Goal: Transaction & Acquisition: Purchase product/service

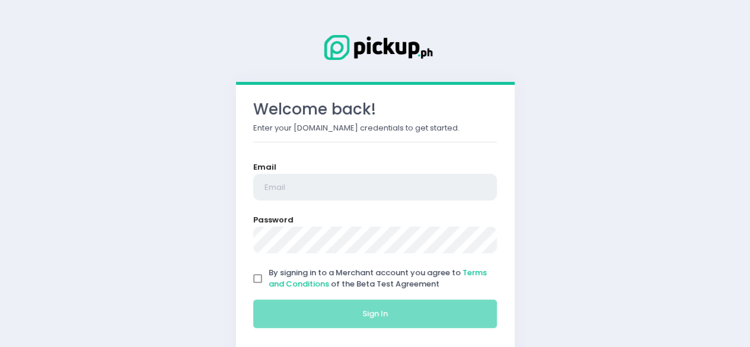
click at [279, 190] on input "email" at bounding box center [375, 187] width 244 height 27
type input "crostasanjuan@gmail.com"
click at [255, 282] on input "By signing in to a Merchant account you agree to Terms and Conditions of the Be…" at bounding box center [258, 278] width 23 height 23
checkbox input "true"
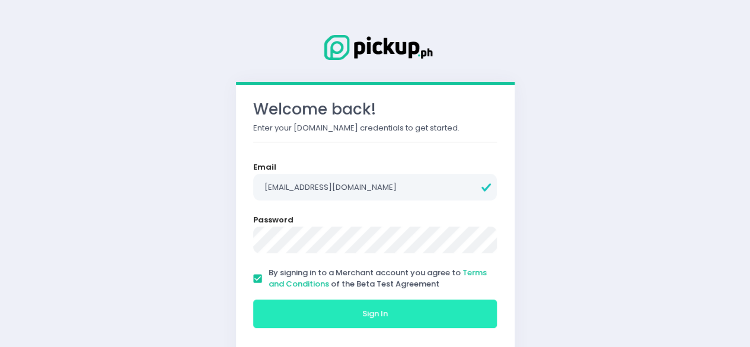
click at [275, 314] on button "Sign In" at bounding box center [375, 313] width 244 height 28
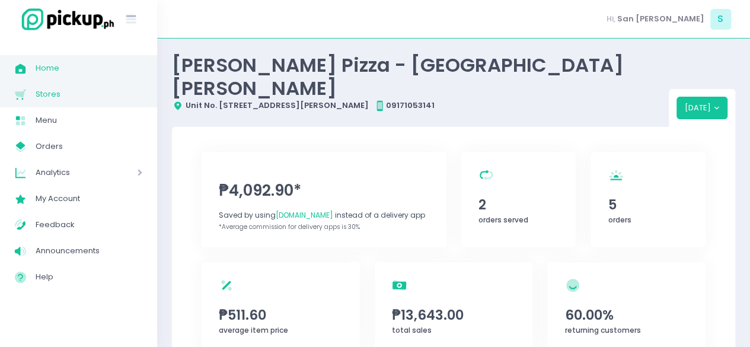
click at [62, 95] on span "Stores" at bounding box center [89, 94] width 107 height 15
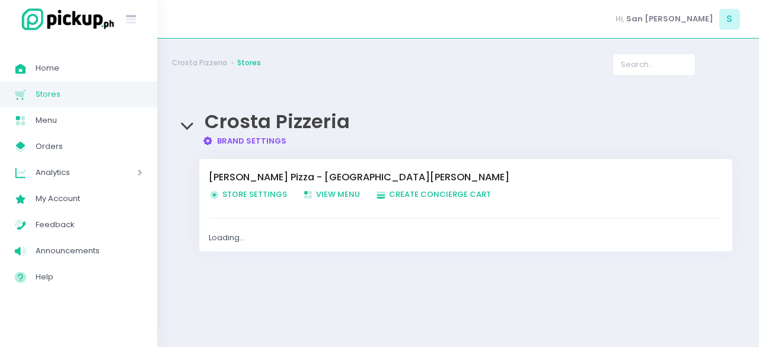
click at [241, 196] on span "Store Settings Created with Sketch. Store Settings" at bounding box center [248, 194] width 78 height 11
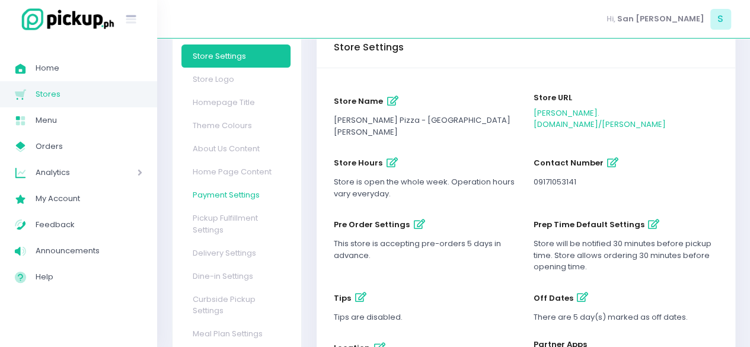
scroll to position [93, 0]
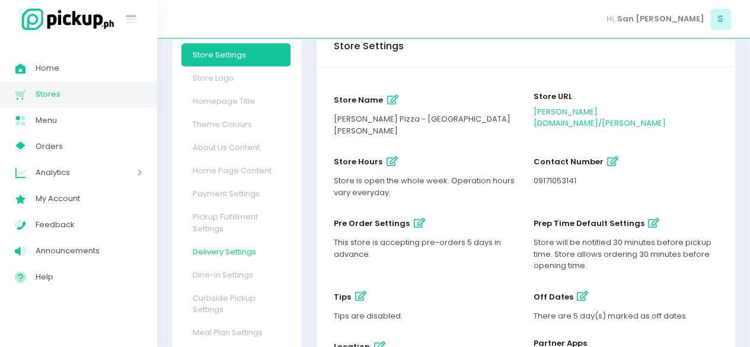
click at [211, 240] on link "Delivery Settings" at bounding box center [235, 251] width 109 height 23
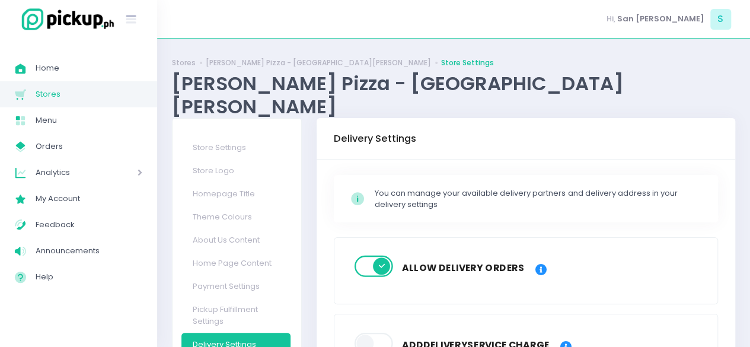
scroll to position [52, 0]
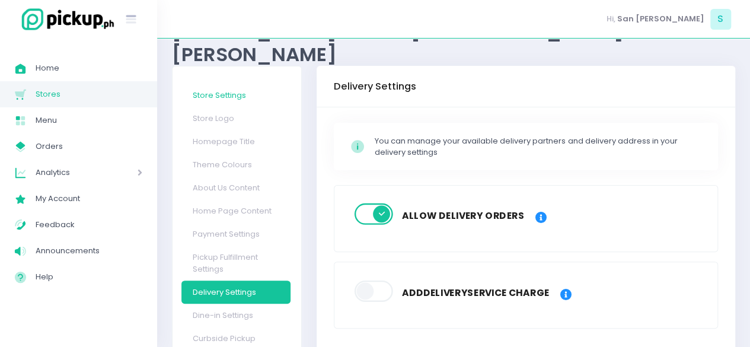
click at [204, 84] on link "Store Settings" at bounding box center [235, 95] width 109 height 23
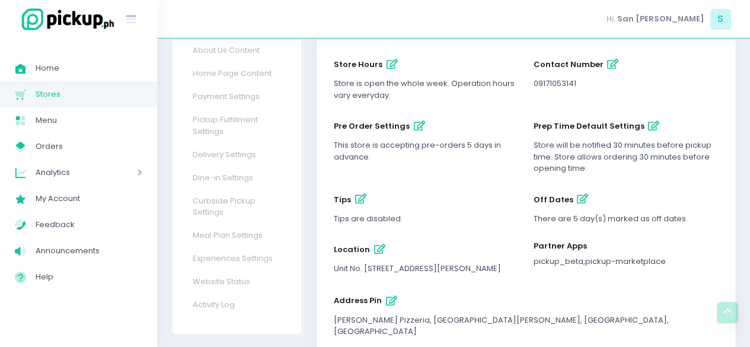
scroll to position [83, 0]
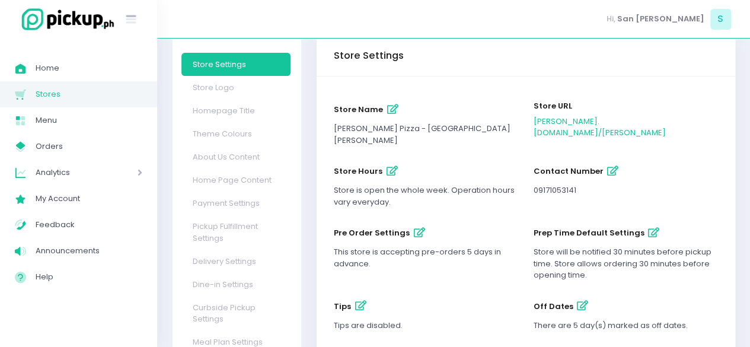
click at [577, 301] on icon "button" at bounding box center [582, 306] width 11 height 10
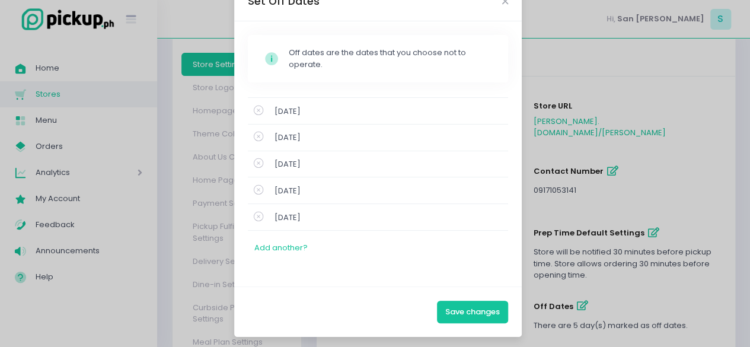
scroll to position [31, 0]
click at [502, 2] on icon "Close" at bounding box center [505, 2] width 6 height 9
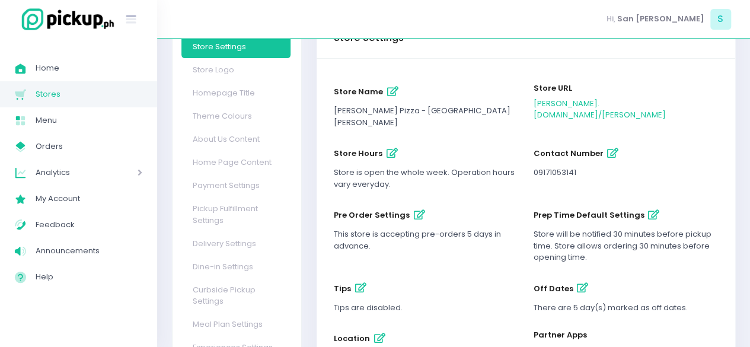
scroll to position [44, 0]
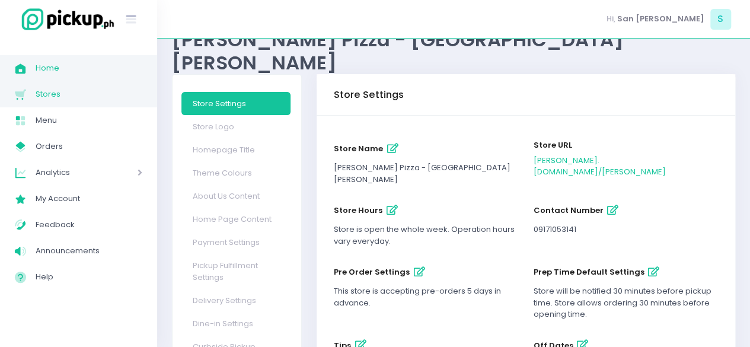
click at [52, 80] on link "Home Created with Sketch. Home" at bounding box center [78, 68] width 157 height 26
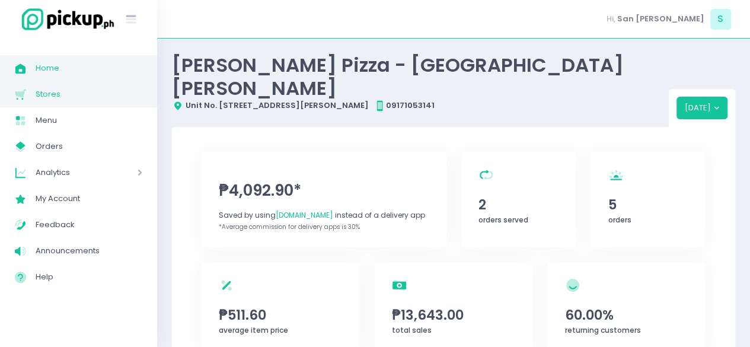
click at [53, 93] on span "Stores" at bounding box center [89, 94] width 107 height 15
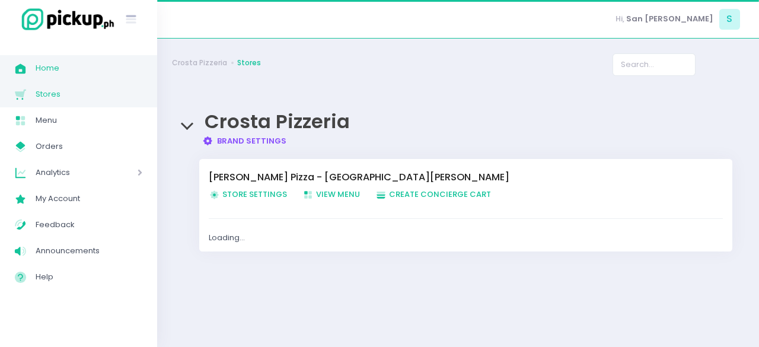
click at [59, 64] on span "Home" at bounding box center [89, 67] width 107 height 15
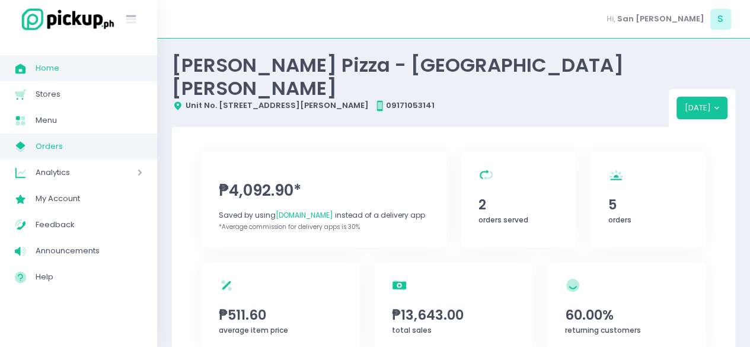
click at [57, 146] on span "Orders" at bounding box center [89, 146] width 107 height 15
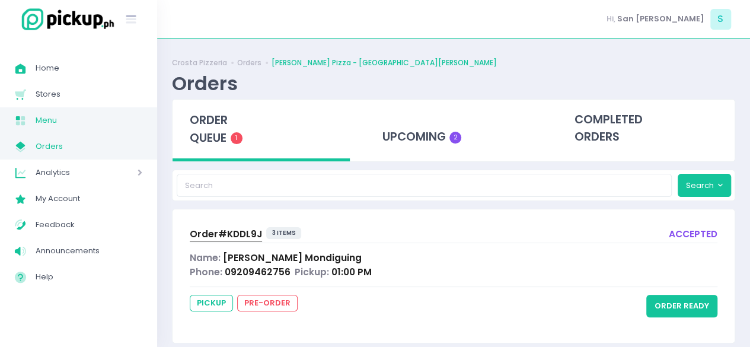
scroll to position [1, 0]
click at [104, 124] on span "Menu" at bounding box center [89, 120] width 107 height 15
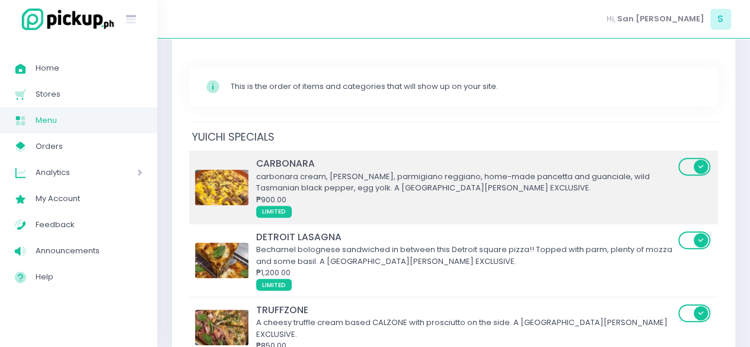
scroll to position [165, 0]
click at [295, 157] on div "CARBONARA" at bounding box center [465, 164] width 419 height 14
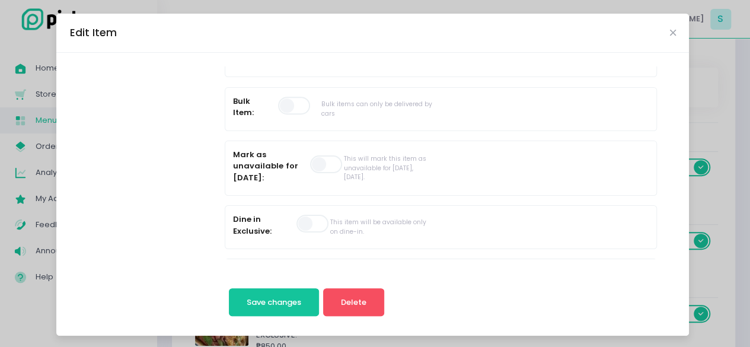
scroll to position [413, 0]
click at [310, 156] on span at bounding box center [327, 164] width 34 height 18
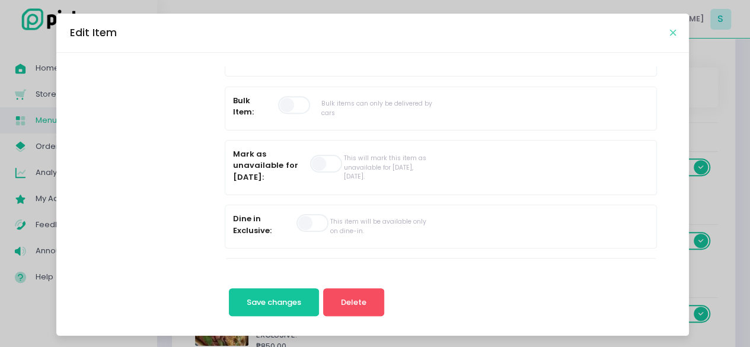
click at [670, 32] on icon "Close" at bounding box center [673, 32] width 6 height 9
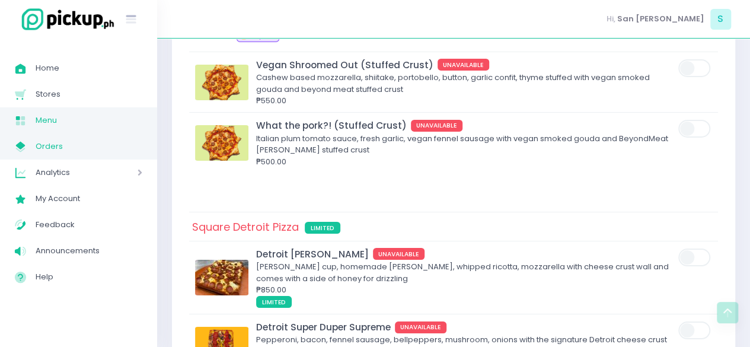
scroll to position [4287, 0]
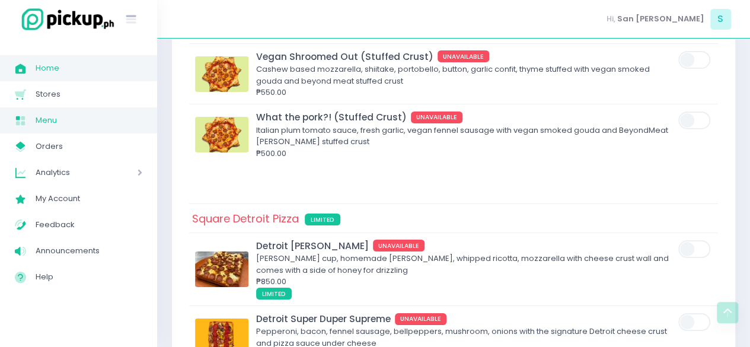
click at [84, 66] on span "Home" at bounding box center [89, 67] width 107 height 15
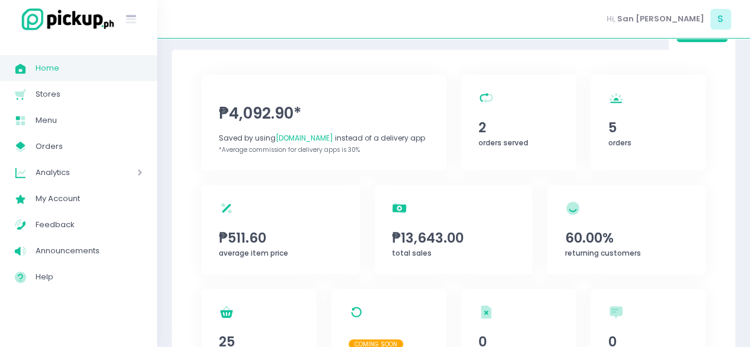
scroll to position [78, 0]
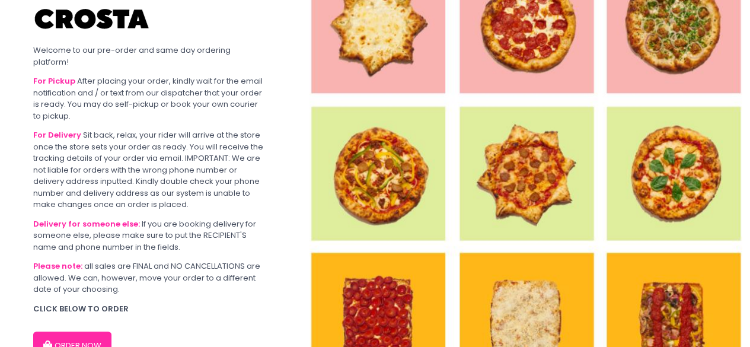
scroll to position [77, 0]
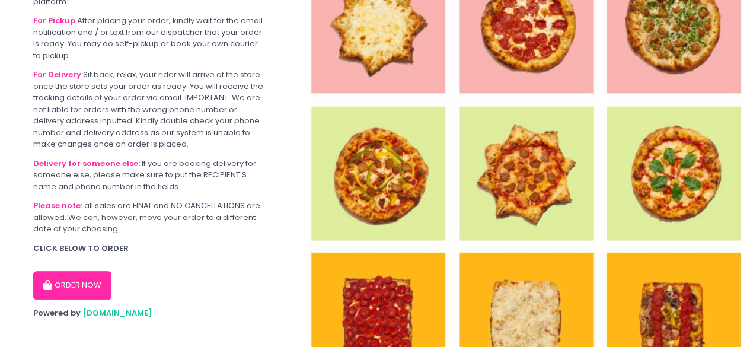
click at [78, 279] on button "ORDER NOW" at bounding box center [72, 285] width 78 height 28
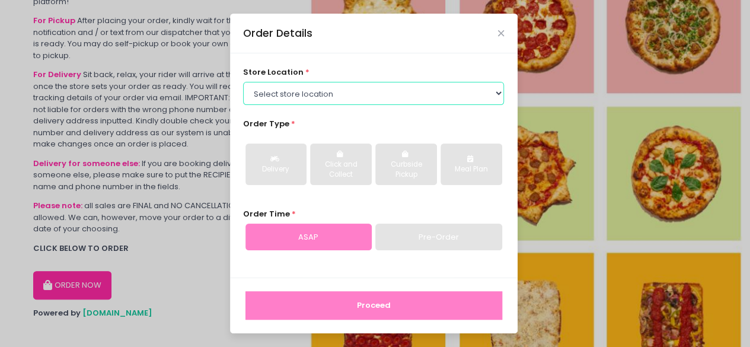
click at [330, 100] on select "Select store location [PERSON_NAME] Pizza - [PERSON_NAME] Pizza - [GEOGRAPHIC_D…" at bounding box center [373, 93] width 261 height 23
select select "65090bae48156caed44a5eb4"
click at [243, 82] on select "Select store location [PERSON_NAME] Pizza - [PERSON_NAME] Pizza - [GEOGRAPHIC_D…" at bounding box center [373, 93] width 261 height 23
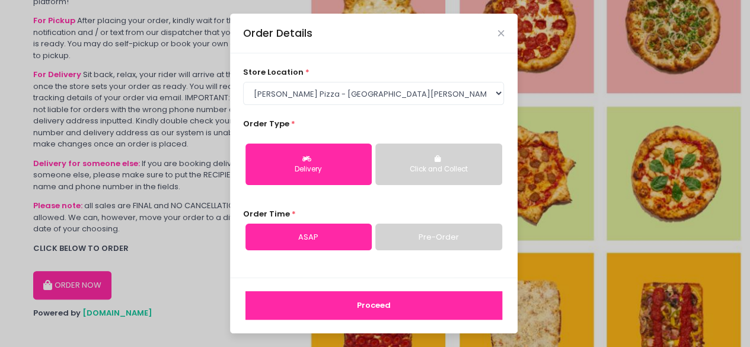
click at [407, 173] on div "Click and Collect" at bounding box center [439, 169] width 110 height 11
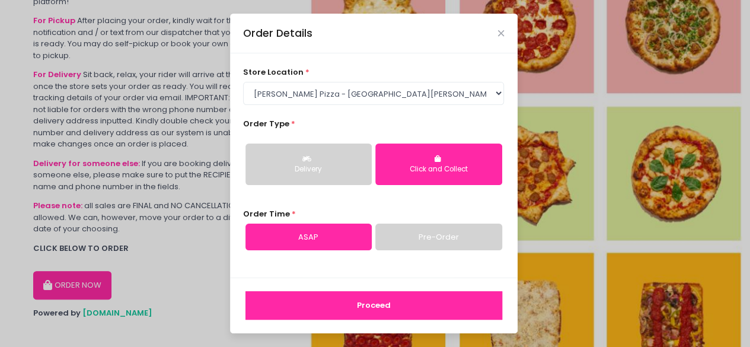
click at [343, 171] on div "Delivery" at bounding box center [309, 169] width 110 height 11
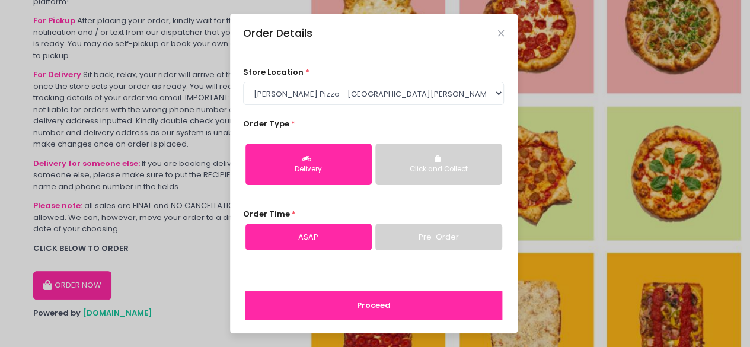
click at [415, 244] on link "Pre-Order" at bounding box center [438, 237] width 126 height 27
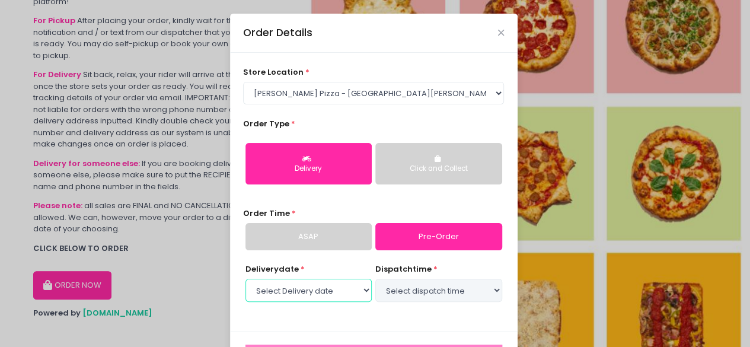
click at [352, 292] on select "Select Delivery date" at bounding box center [309, 290] width 126 height 23
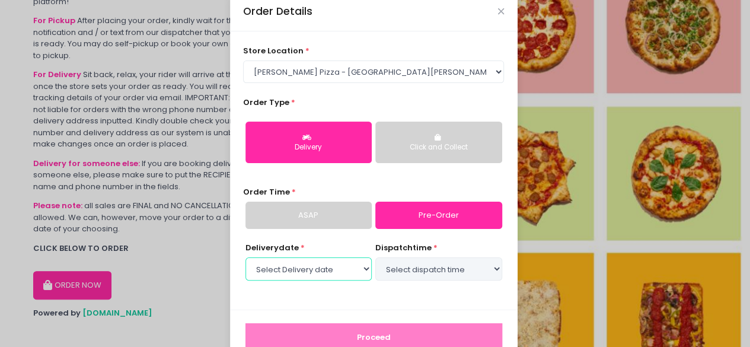
scroll to position [52, 0]
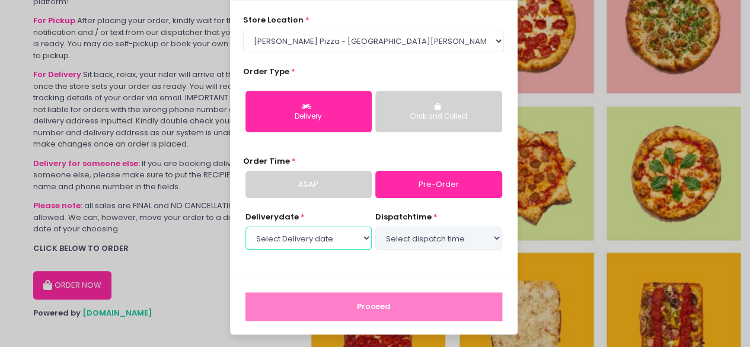
click at [332, 229] on select "Select Delivery date" at bounding box center [309, 238] width 126 height 23
click at [246, 227] on select "Select Delivery date" at bounding box center [309, 238] width 126 height 23
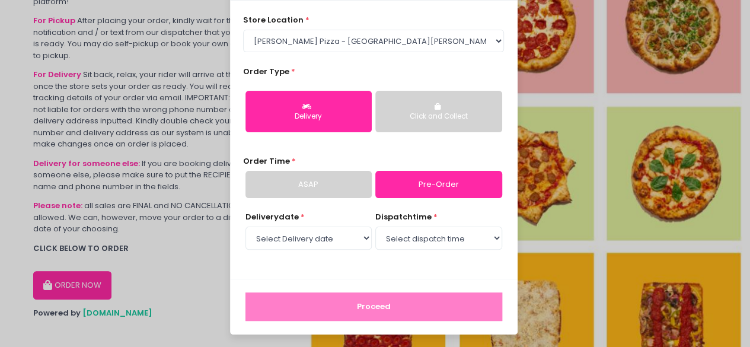
select select "[DATE]"
click at [344, 237] on select "Select Delivery date [DATE] [DATE] [DATE] [DATE] [DATE] [DATE]" at bounding box center [309, 238] width 126 height 23
click at [246, 227] on select "Select Delivery date [DATE] [DATE] [DATE] [DATE] [DATE] [DATE]" at bounding box center [309, 238] width 126 height 23
click at [394, 240] on select "Select dispatch time 01:30 PM - 02:00 PM 02:00 PM - 02:30 PM 02:30 PM - 03:00 P…" at bounding box center [438, 238] width 126 height 23
select select "15:30"
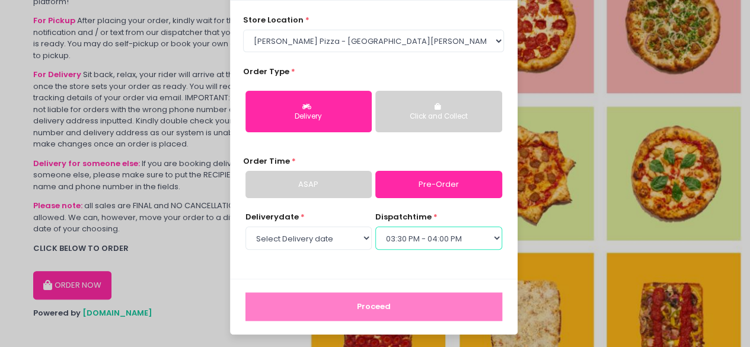
click at [375, 227] on select "Select dispatch time 01:30 PM - 02:00 PM 02:00 PM - 02:30 PM 02:30 PM - 03:00 P…" at bounding box center [438, 238] width 126 height 23
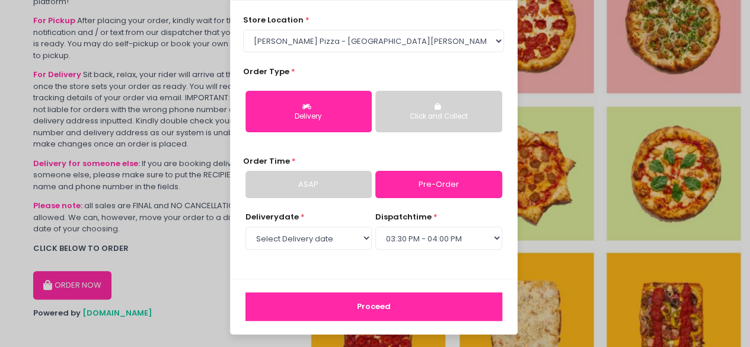
click at [362, 307] on button "Proceed" at bounding box center [374, 306] width 257 height 28
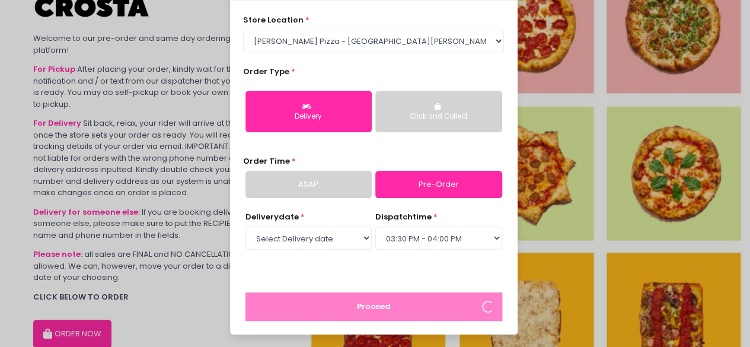
scroll to position [77, 0]
